Goal: Information Seeking & Learning: Learn about a topic

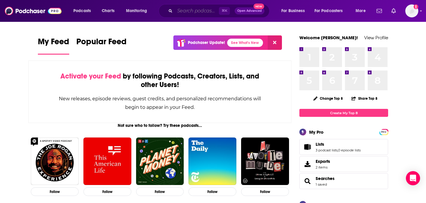
click at [195, 10] on input "Search podcasts, credits, & more..." at bounding box center [197, 10] width 44 height 9
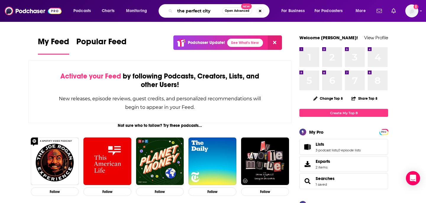
type input "the perfect city"
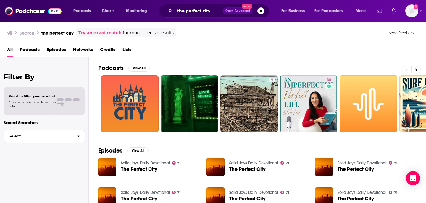
click at [150, 71] on div "Podcasts View All" at bounding box center [261, 69] width 327 height 11
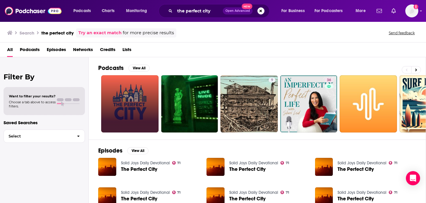
click at [145, 86] on link at bounding box center [129, 103] width 57 height 57
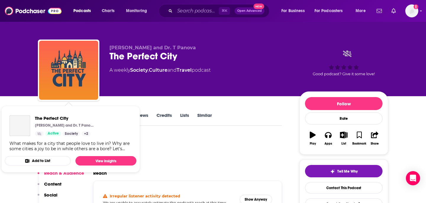
click at [189, 151] on div "Podcast Insights" at bounding box center [157, 151] width 239 height 30
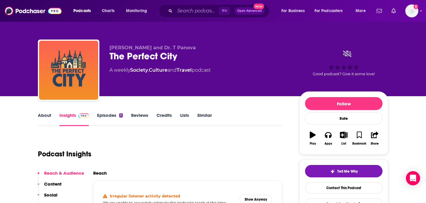
click at [104, 116] on link "Episodes 5" at bounding box center [110, 120] width 26 height 14
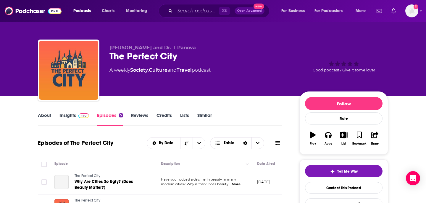
click at [42, 116] on link "About" at bounding box center [44, 120] width 13 height 14
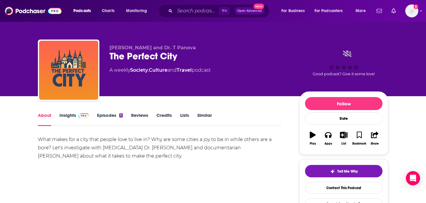
click at [114, 119] on link "Episodes 5" at bounding box center [110, 120] width 26 height 14
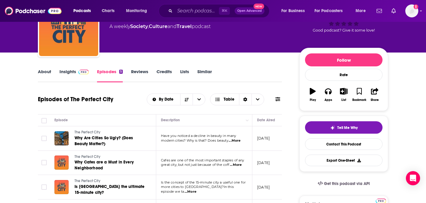
scroll to position [43, 0]
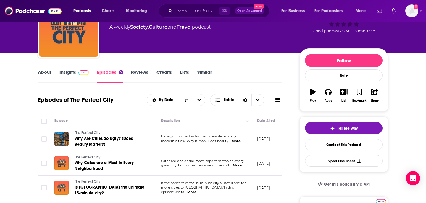
click at [46, 72] on link "About" at bounding box center [44, 77] width 13 height 14
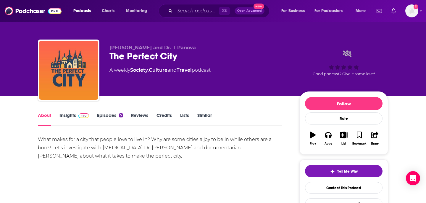
click at [74, 118] on link "Insights" at bounding box center [73, 120] width 29 height 14
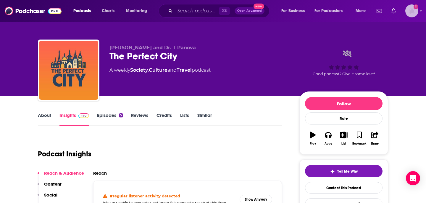
click at [413, 9] on img "Logged in as LTsub" at bounding box center [411, 10] width 13 height 13
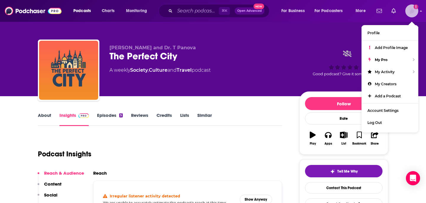
click at [413, 9] on img "Logged in as LTsub" at bounding box center [411, 10] width 13 height 13
click at [207, 177] on div "Reach" at bounding box center [187, 176] width 189 height 10
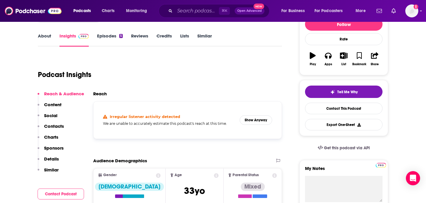
scroll to position [81, 0]
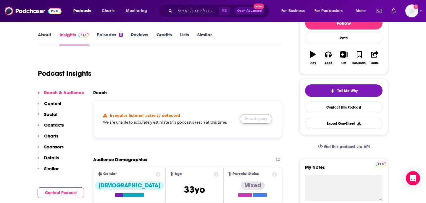
click at [262, 119] on button "Show Anyway" at bounding box center [256, 118] width 33 height 9
